Goal: Information Seeking & Learning: Learn about a topic

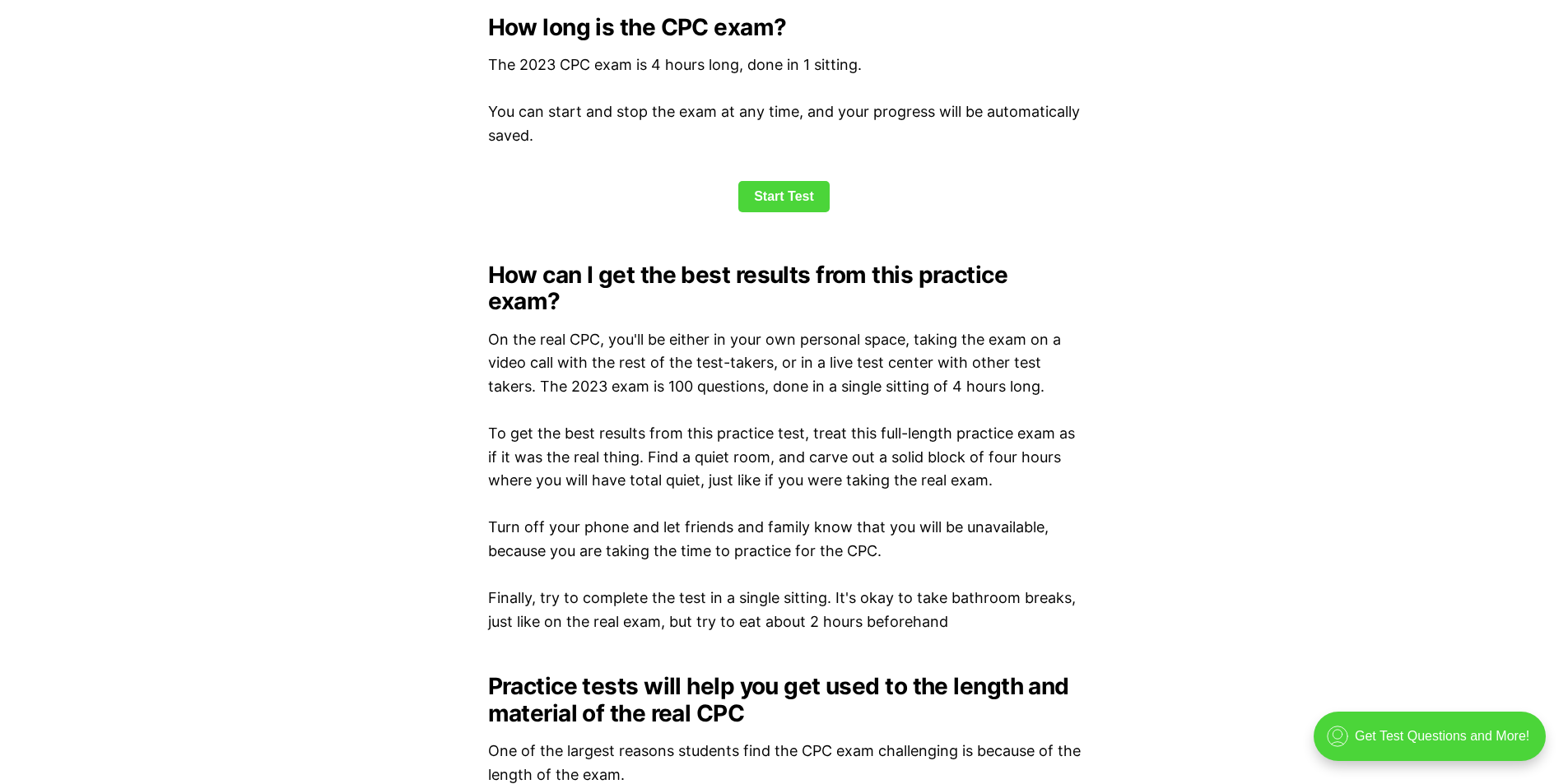
scroll to position [2139, 0]
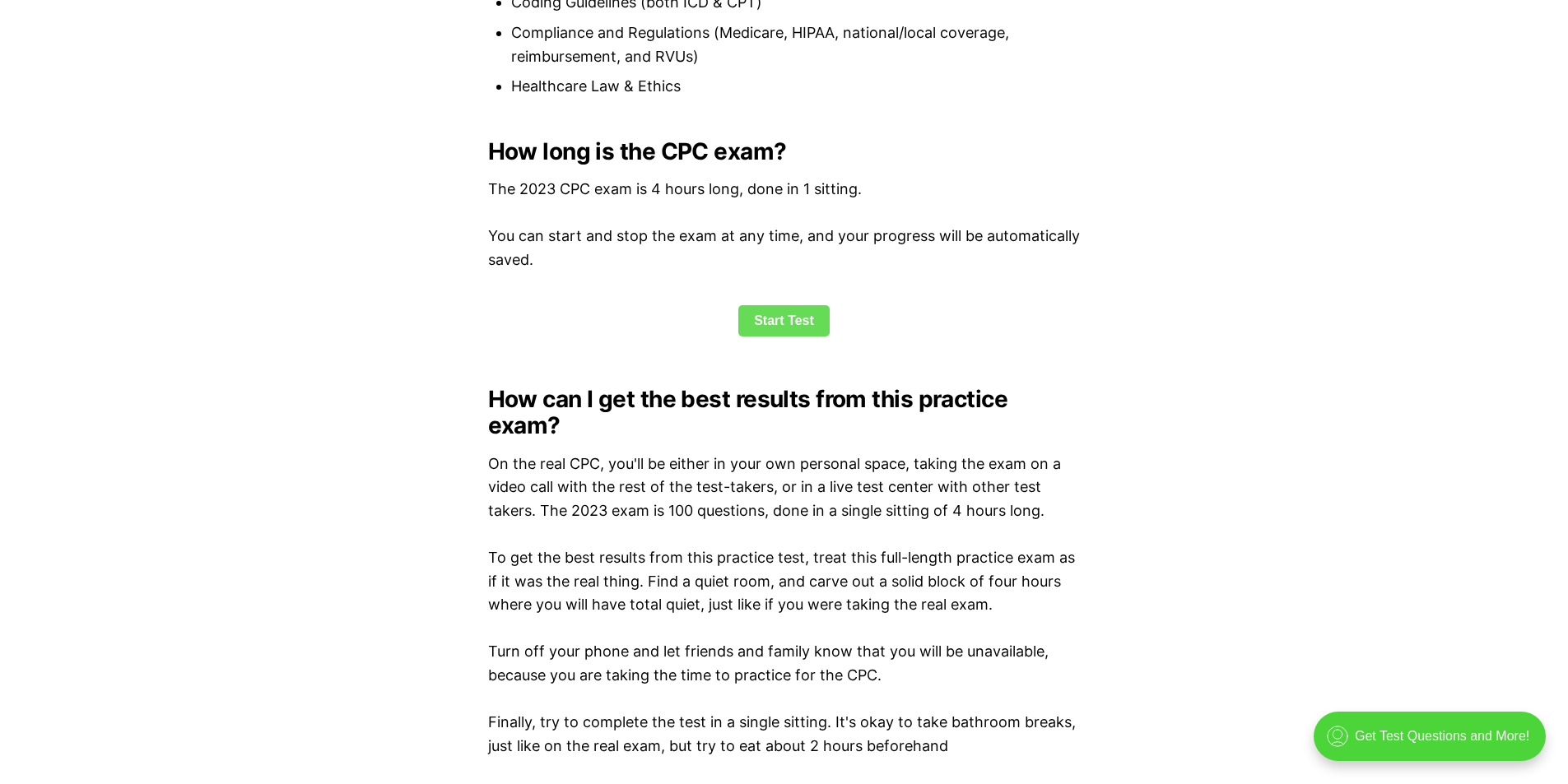
click at [788, 323] on link "Start Test" at bounding box center [784, 320] width 91 height 31
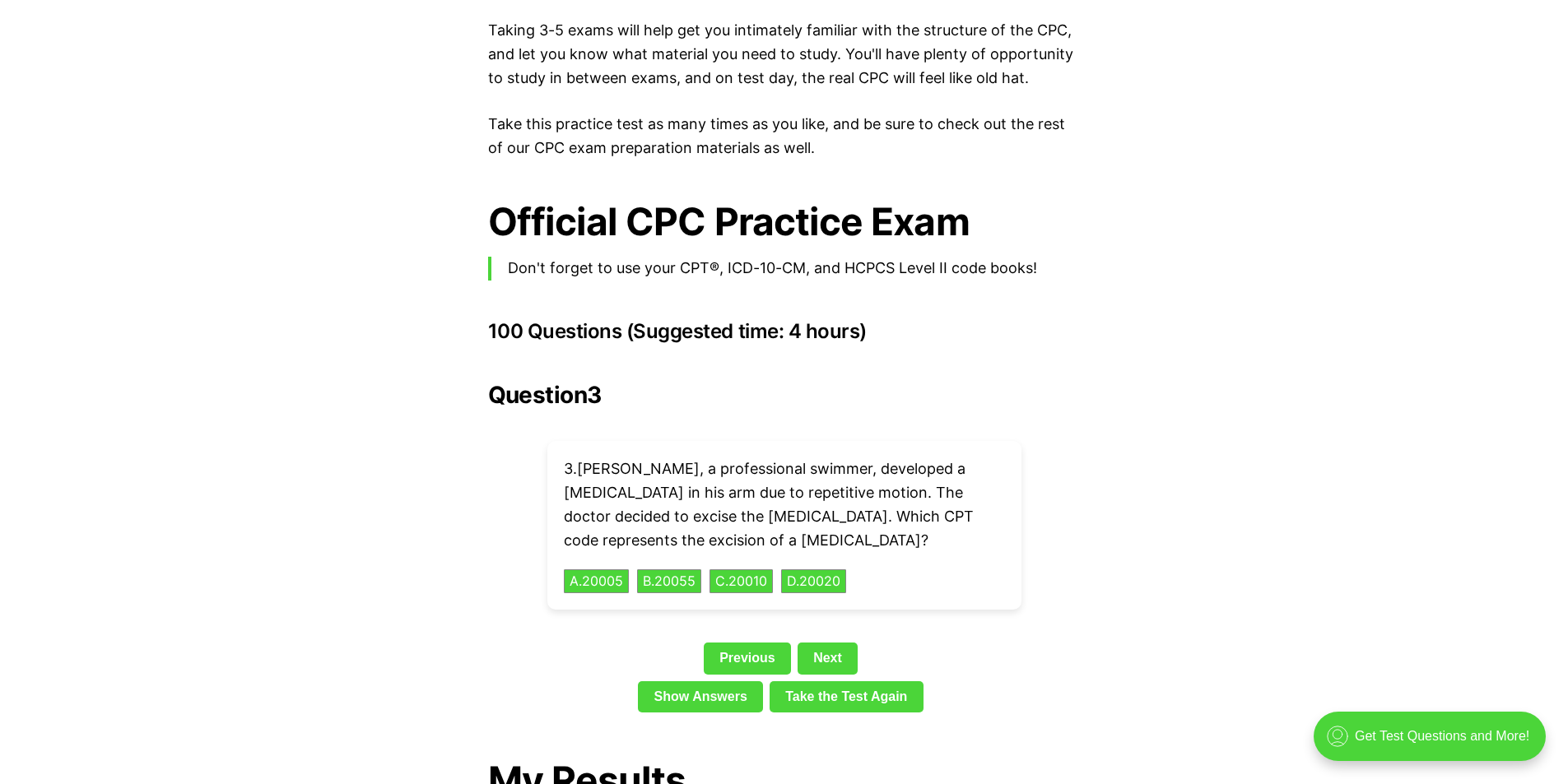
scroll to position [3441, 0]
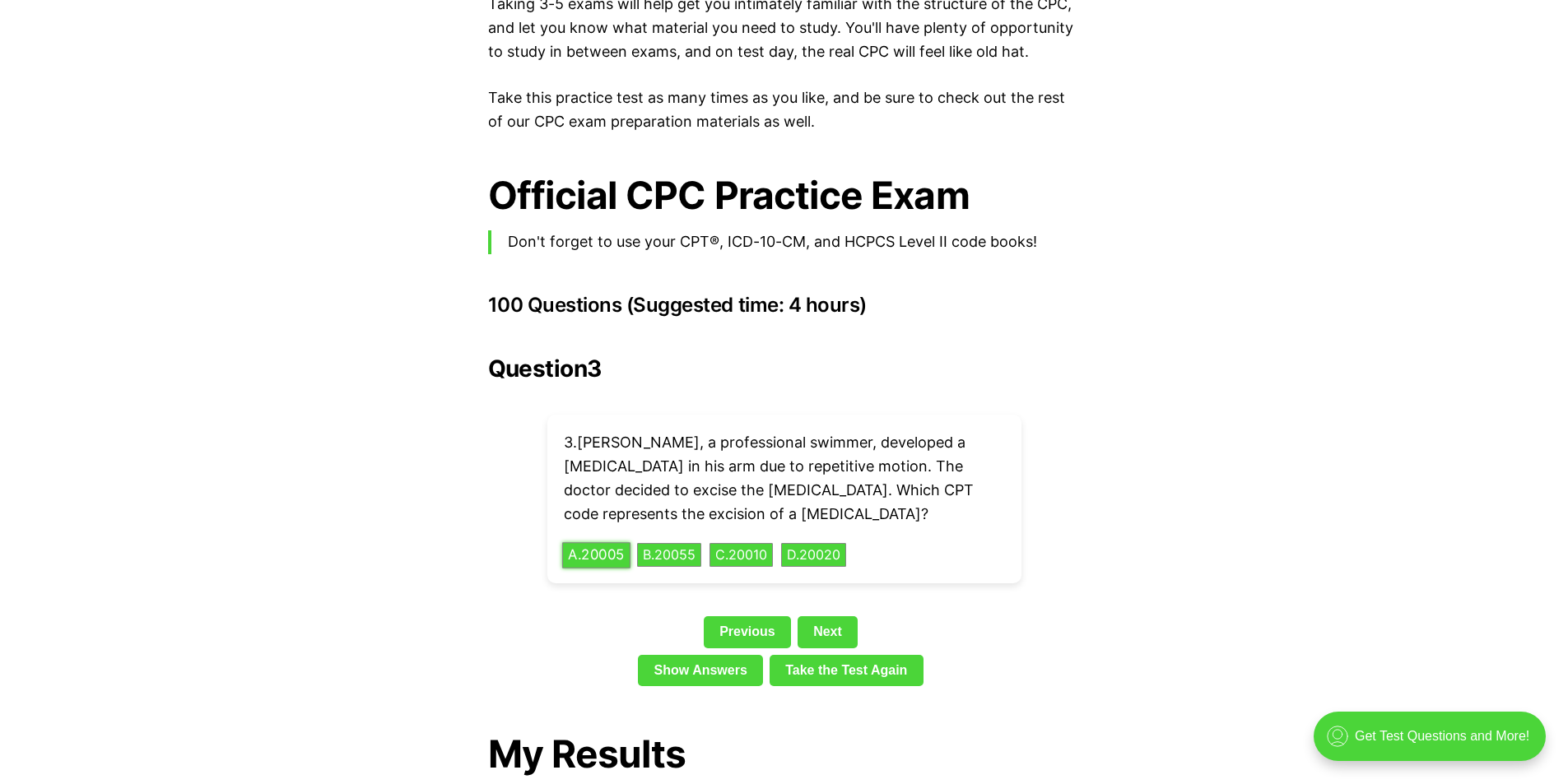
click at [617, 542] on button "A . 20005" at bounding box center [596, 555] width 69 height 26
click at [708, 654] on link "Show Answers" at bounding box center [701, 669] width 125 height 31
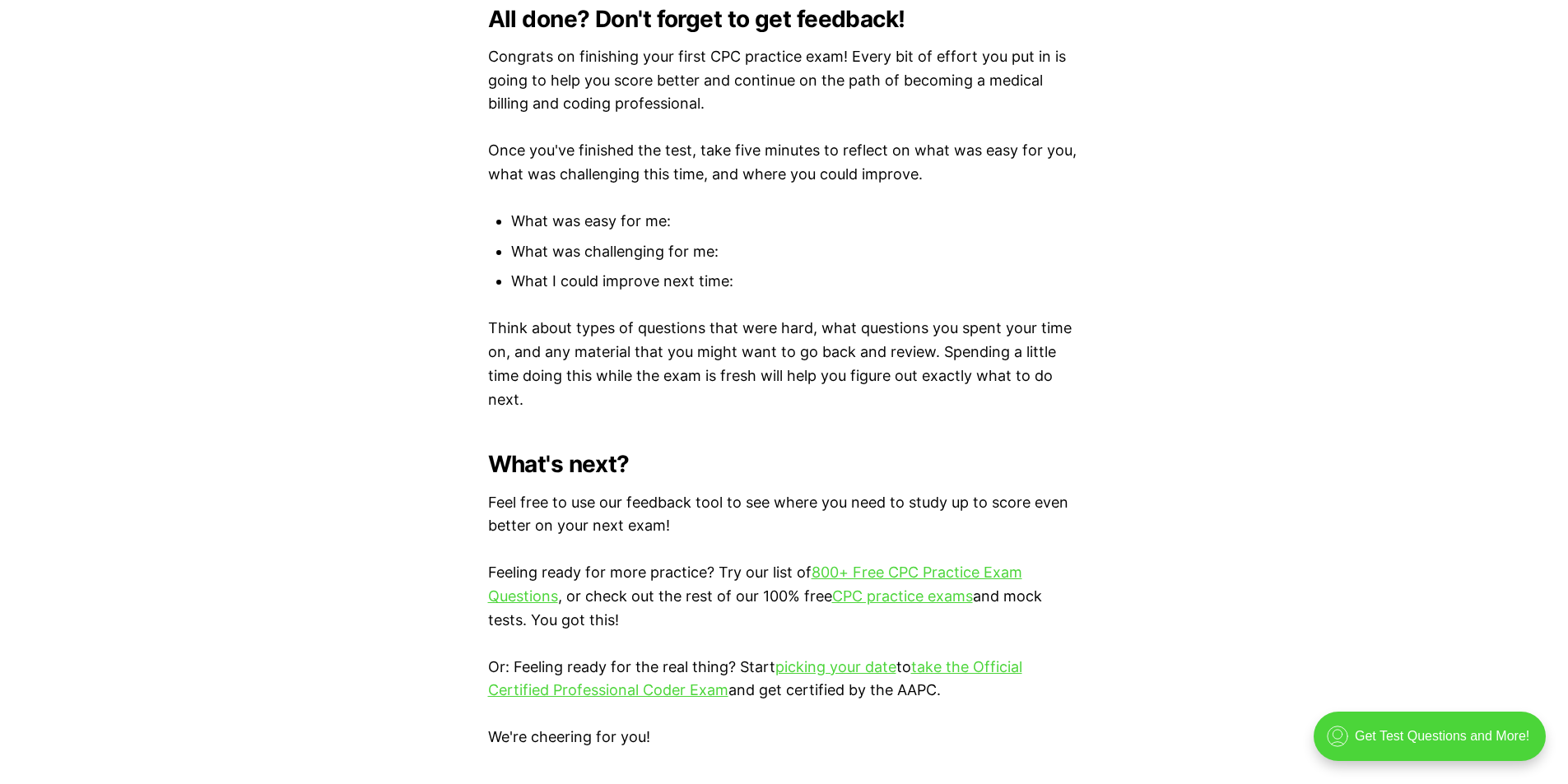
scroll to position [6957, 0]
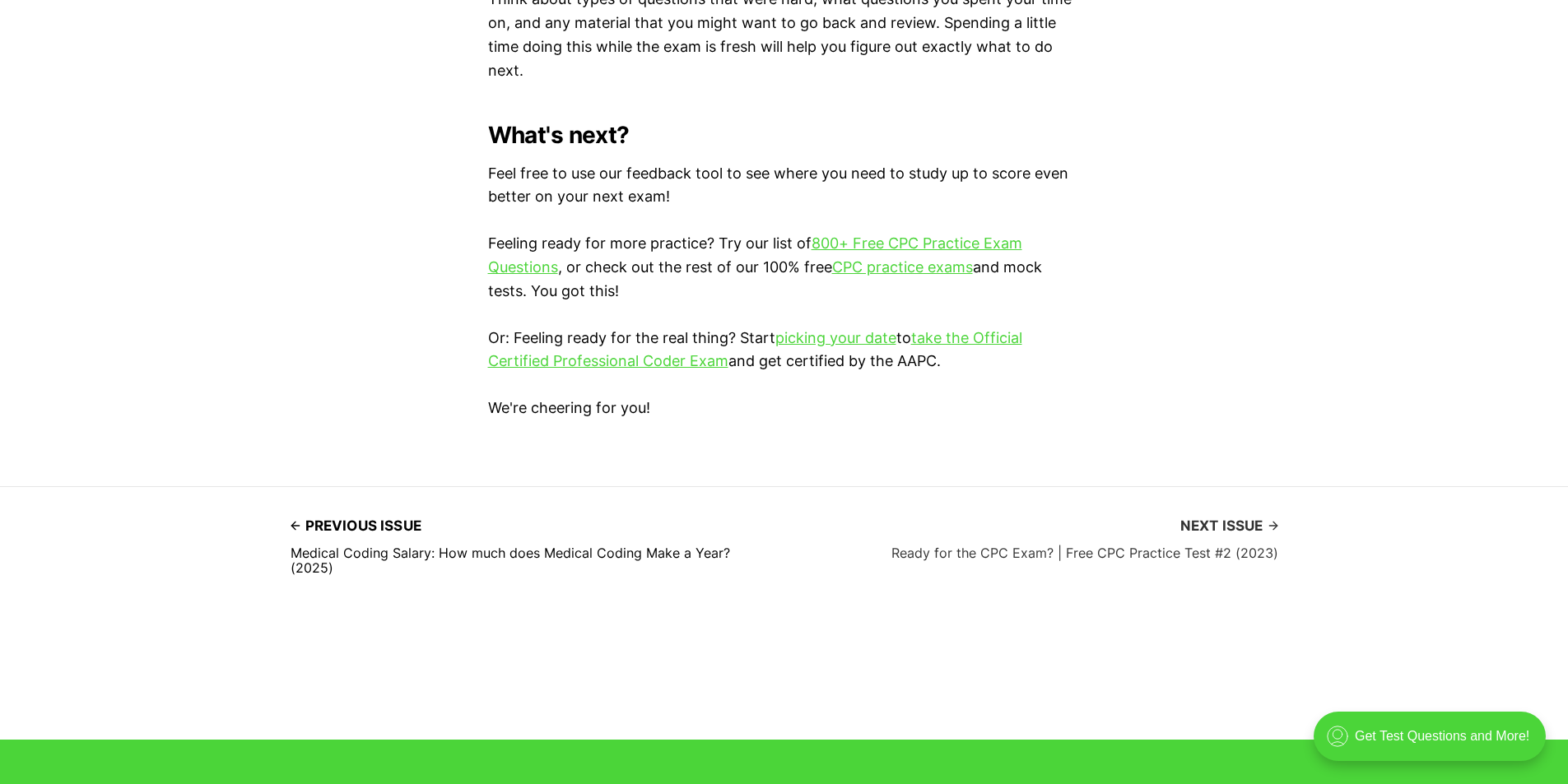
click at [1202, 513] on span "Next issue" at bounding box center [1228, 526] width 98 height 26
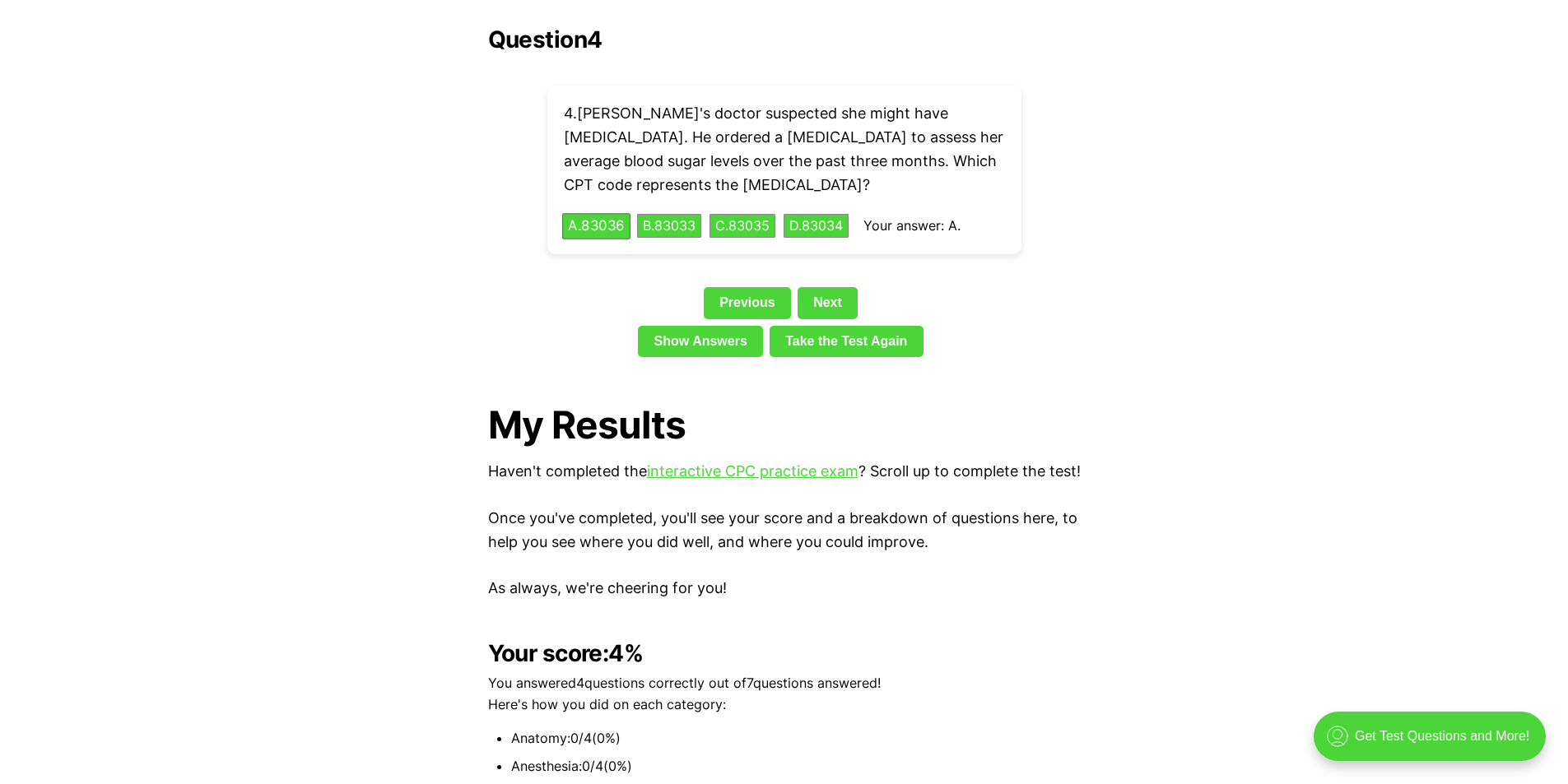
scroll to position [2139, 0]
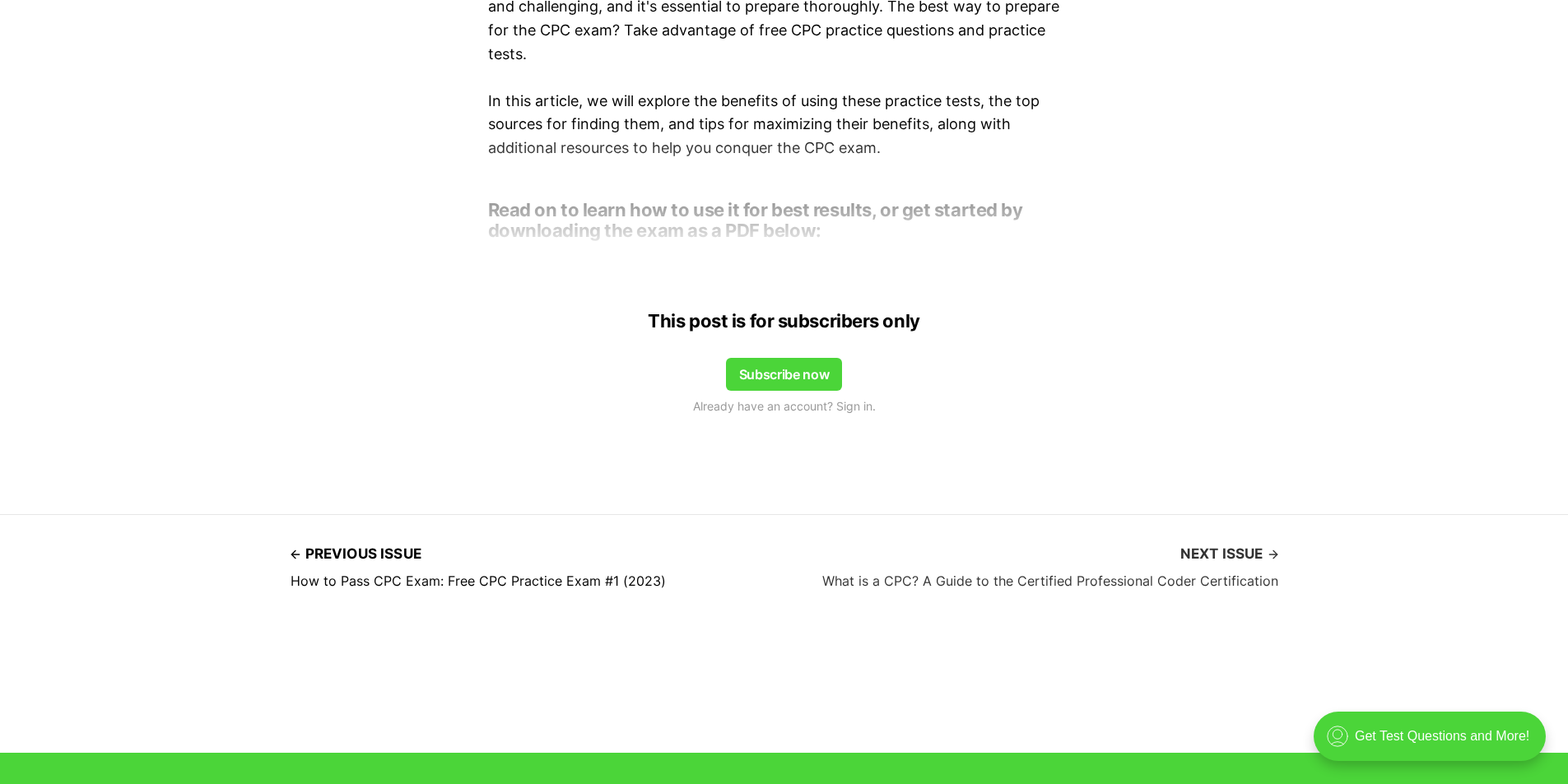
scroll to position [1316, 0]
